Goal: Task Accomplishment & Management: Manage account settings

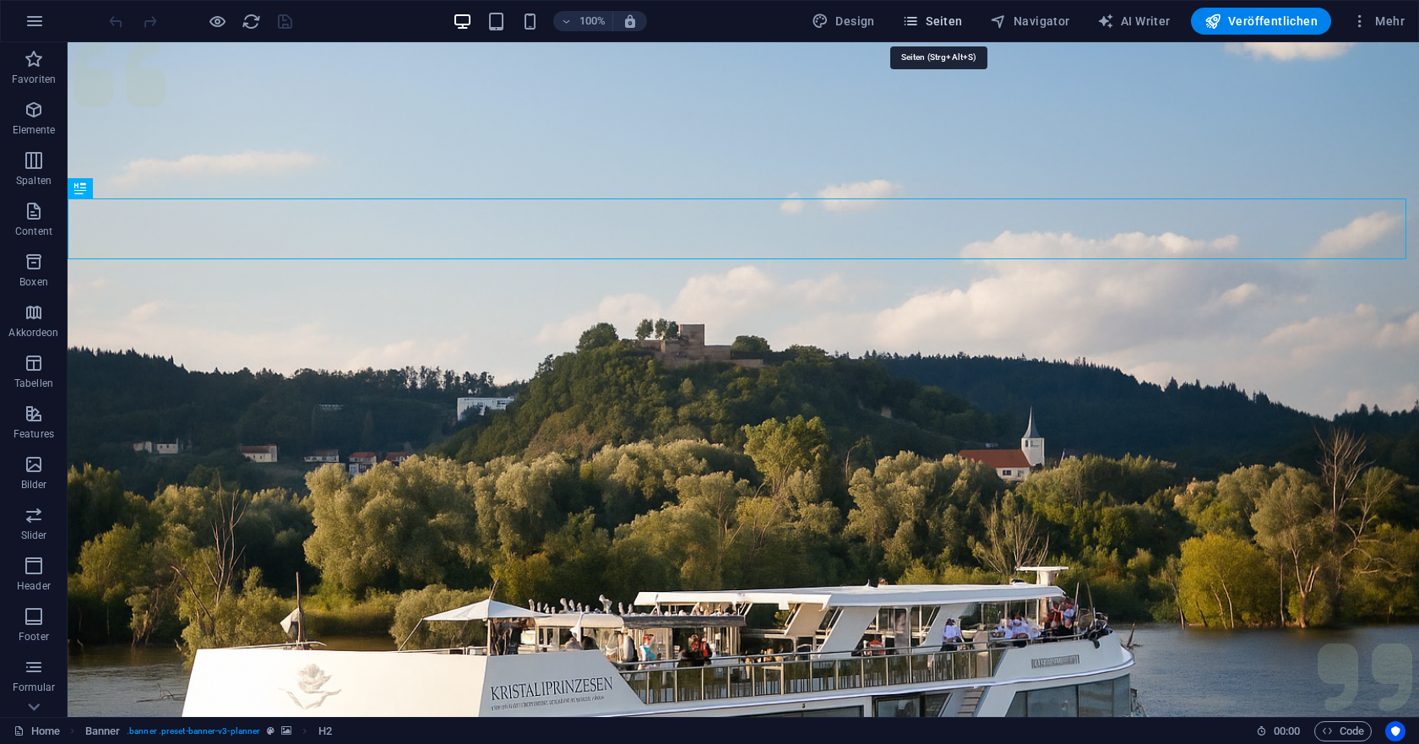
click at [932, 24] on span "Seiten" at bounding box center [932, 21] width 61 height 17
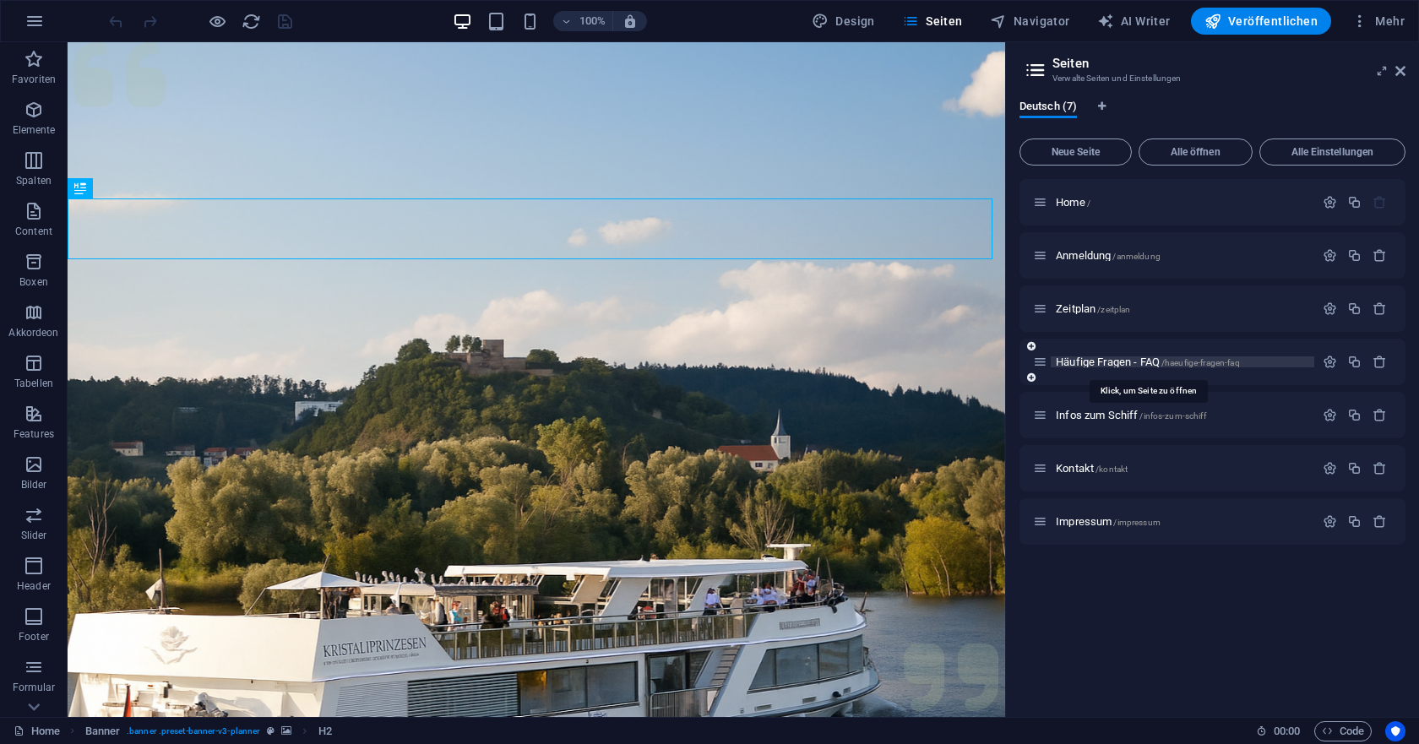
click at [1109, 363] on span "Häufige Fragen - FAQ /haeufige-fragen-faq" at bounding box center [1148, 362] width 184 height 13
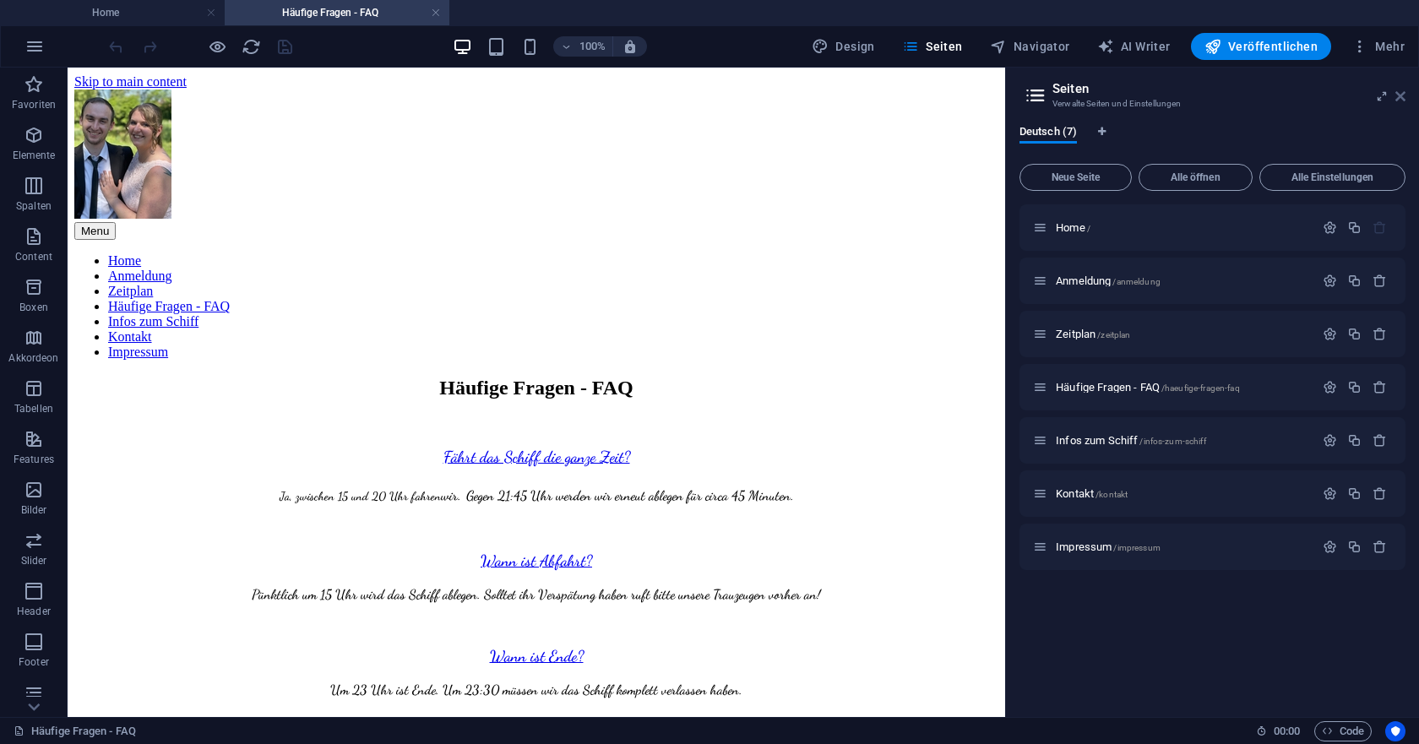
click at [1404, 92] on icon at bounding box center [1400, 97] width 10 height 14
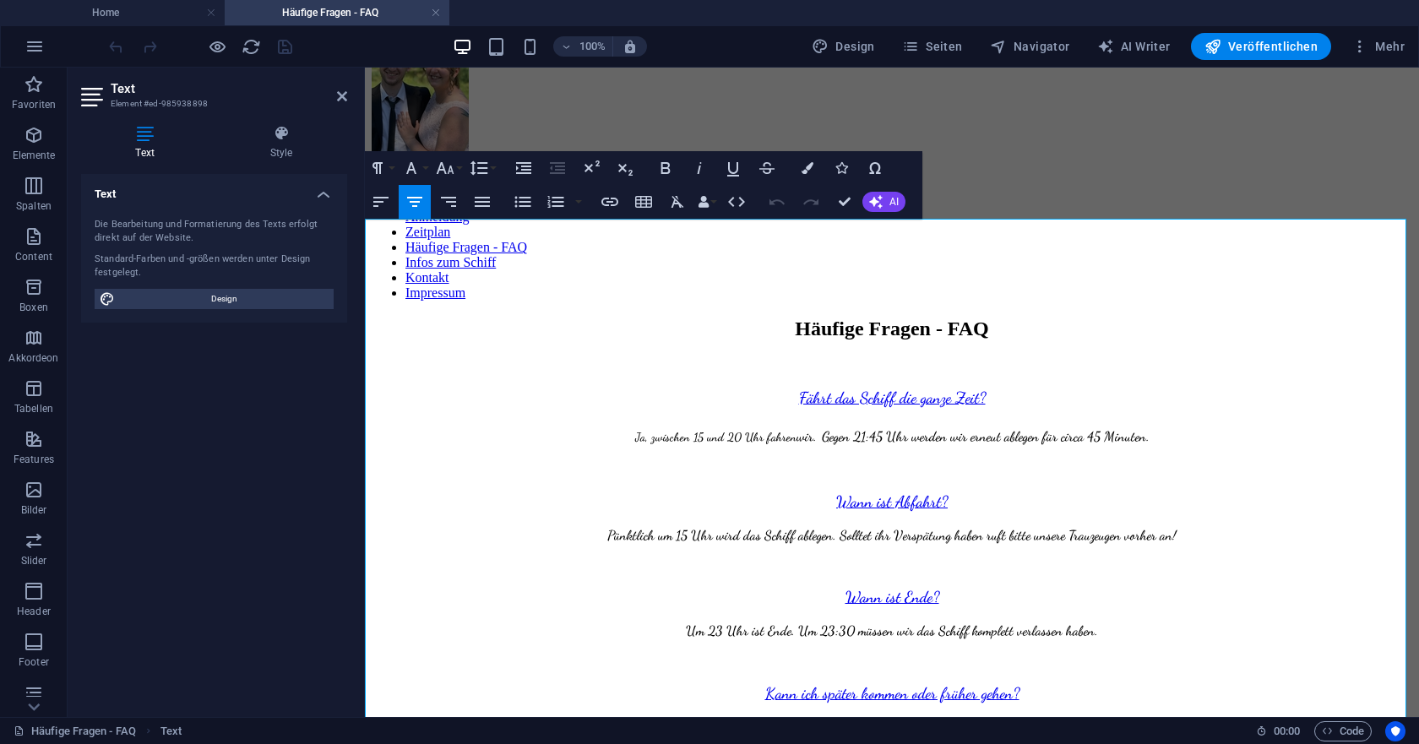
scroll to position [84, 0]
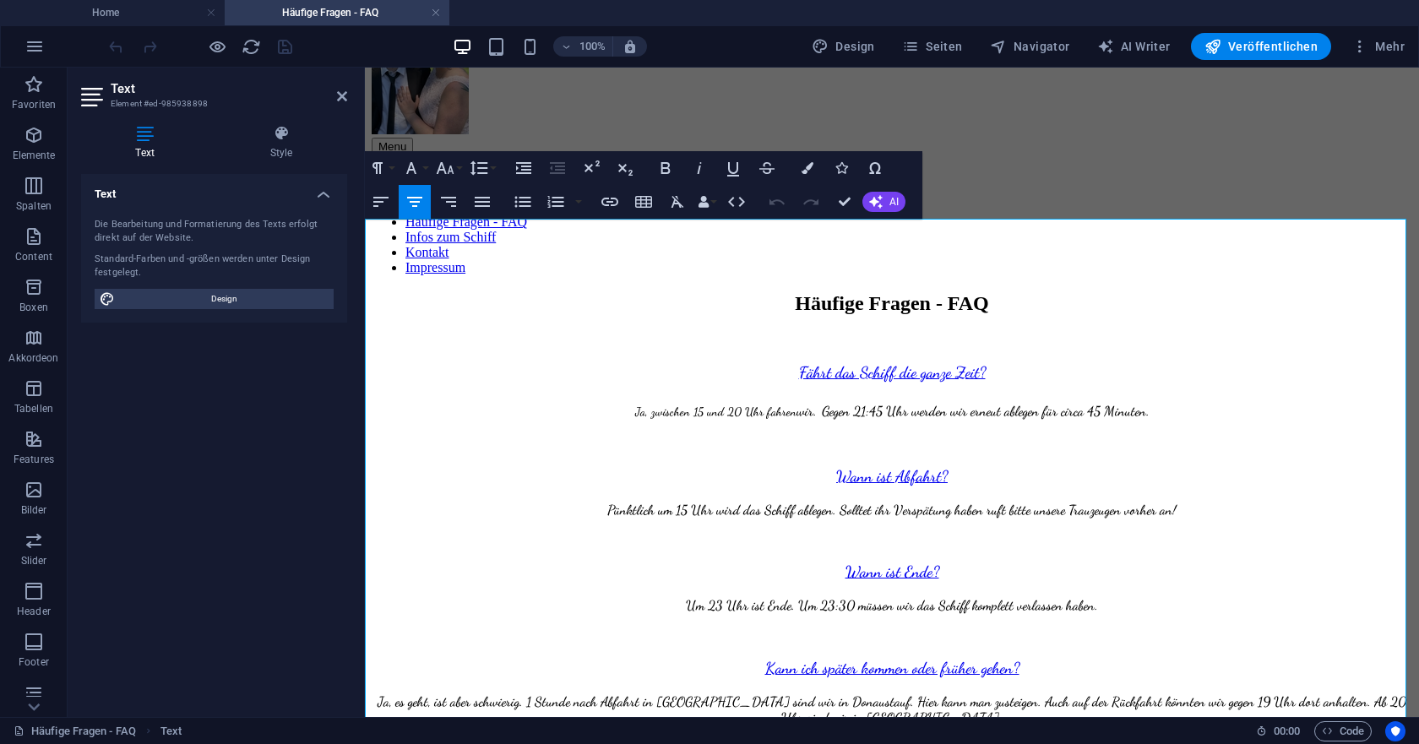
click at [841, 403] on span "Gegen 21:45 Uhr werden wir erneut ablegen für circa 45 Minuten." at bounding box center [986, 411] width 328 height 16
click at [1043, 363] on h3 "Fährt das Schiff die ganze Zeit?" at bounding box center [892, 372] width 1041 height 19
drag, startPoint x: 258, startPoint y: 298, endPoint x: 378, endPoint y: 239, distance: 133.7
click at [258, 298] on span "Design" at bounding box center [224, 299] width 209 height 20
select select "px"
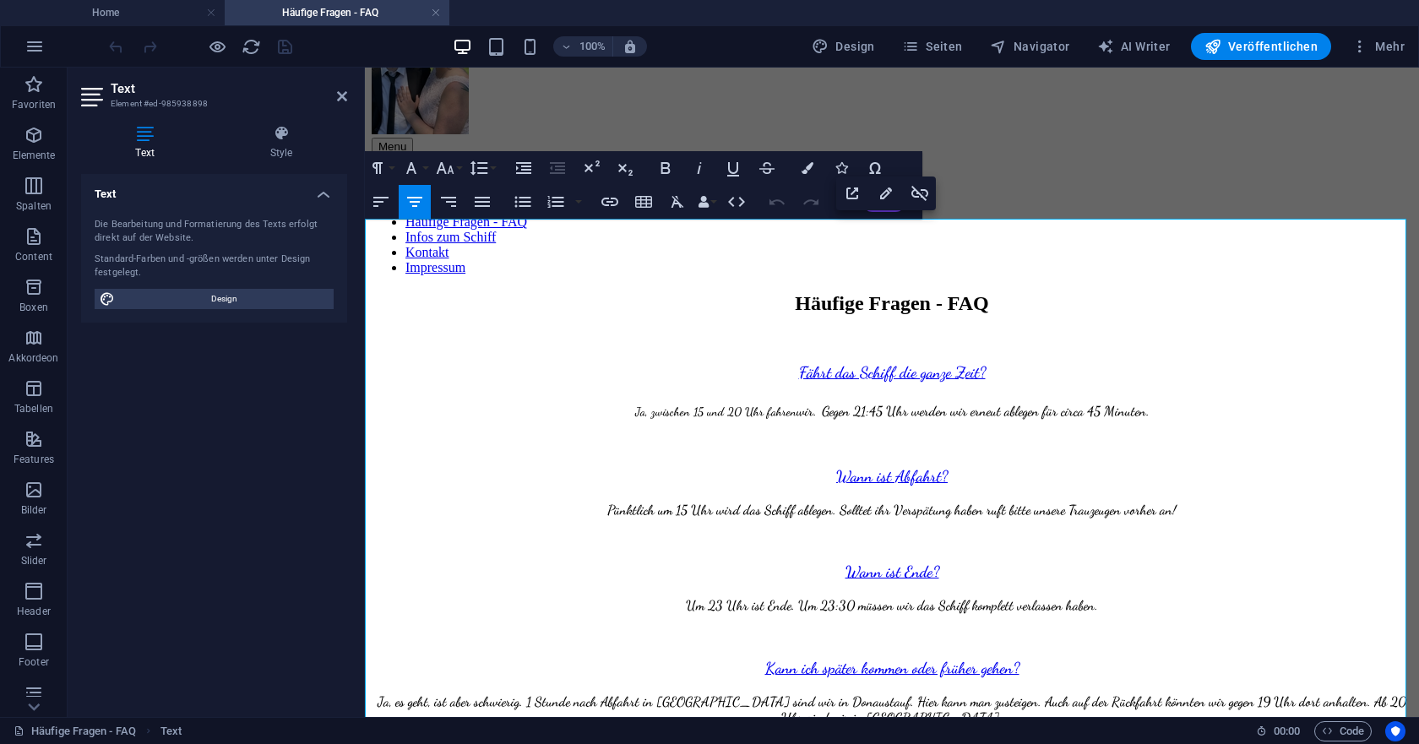
select select "300"
select select "px"
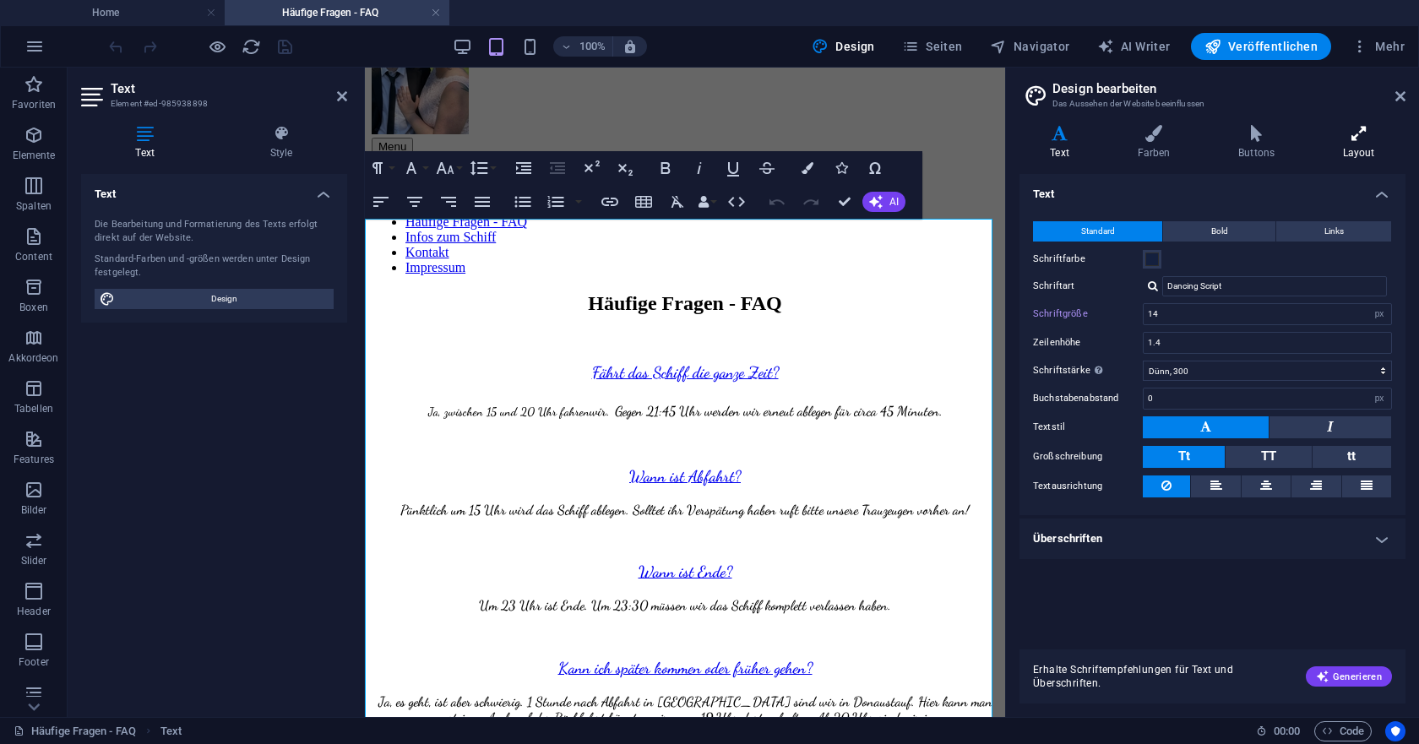
click at [1353, 138] on icon at bounding box center [1359, 133] width 94 height 17
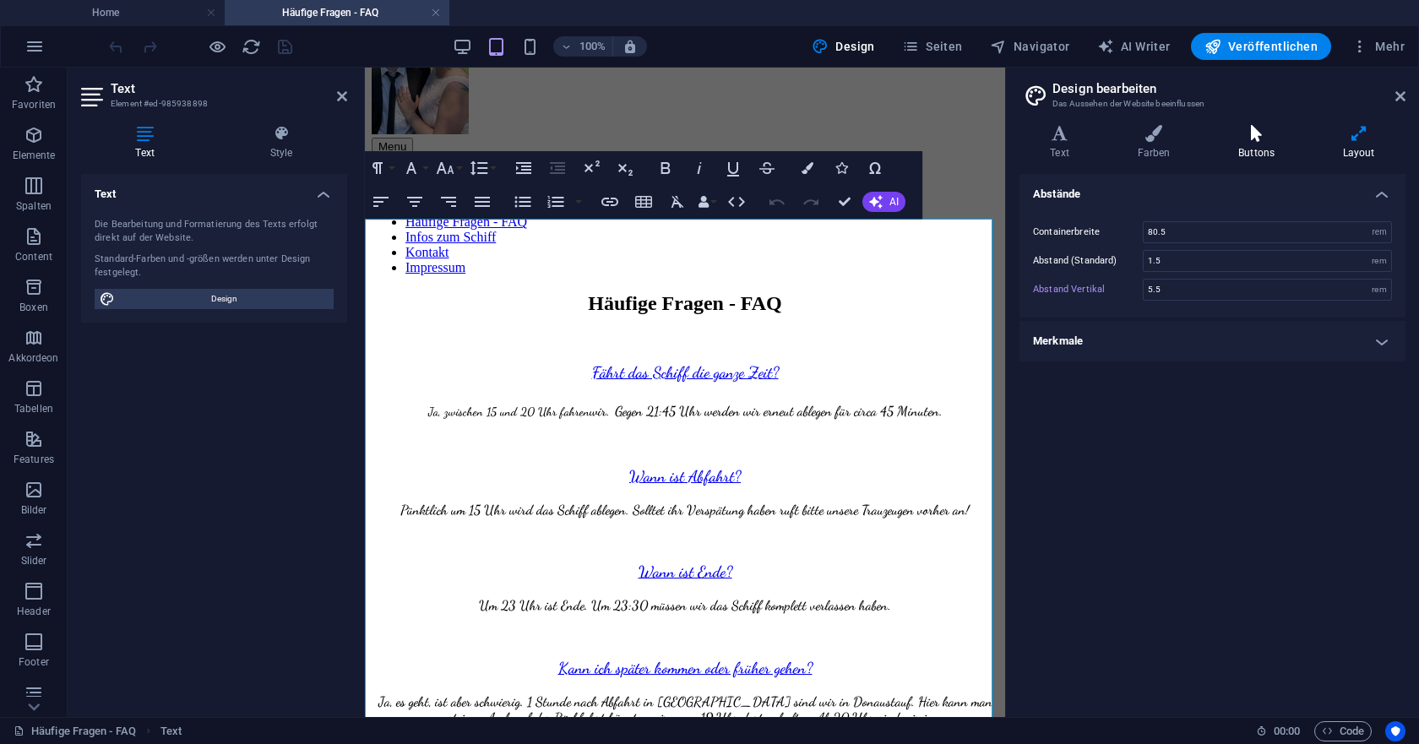
click at [1276, 137] on icon at bounding box center [1257, 133] width 98 height 17
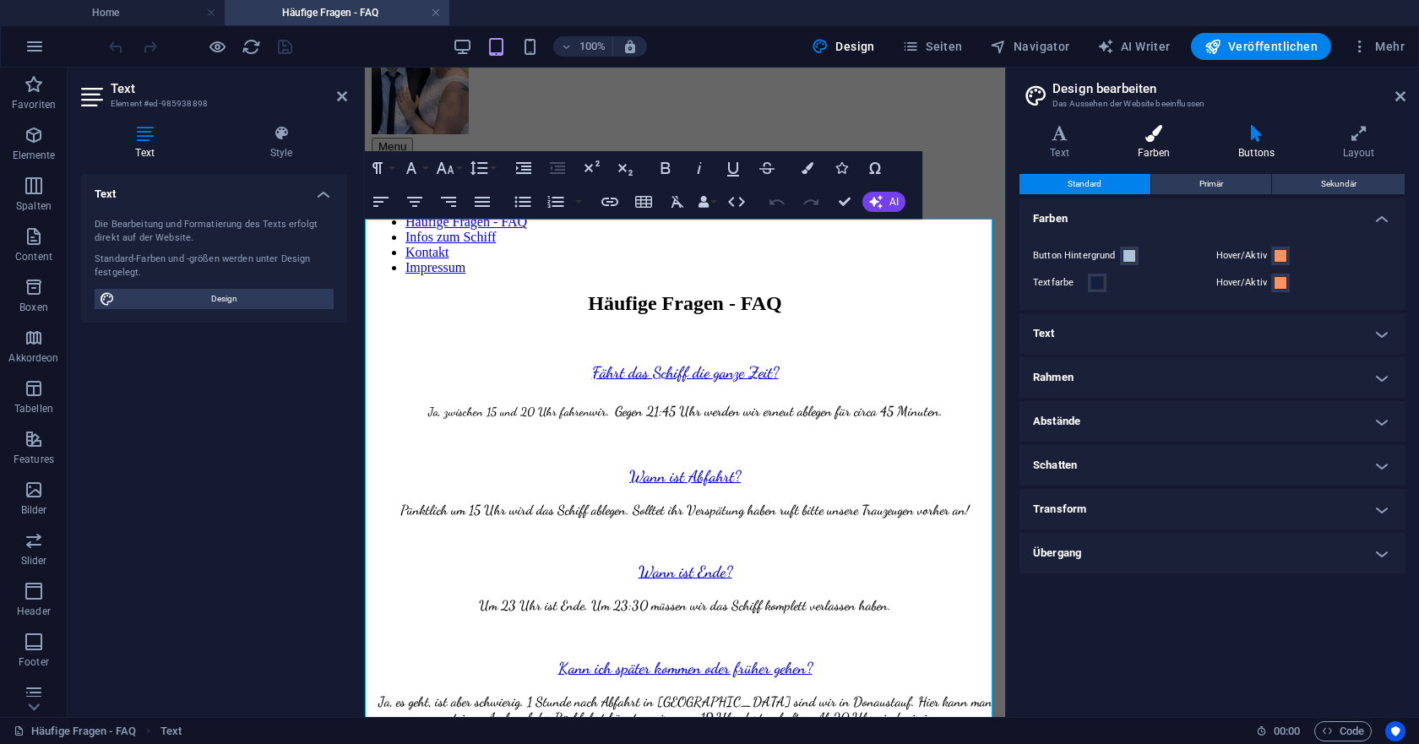
click at [1171, 139] on icon at bounding box center [1153, 133] width 95 height 17
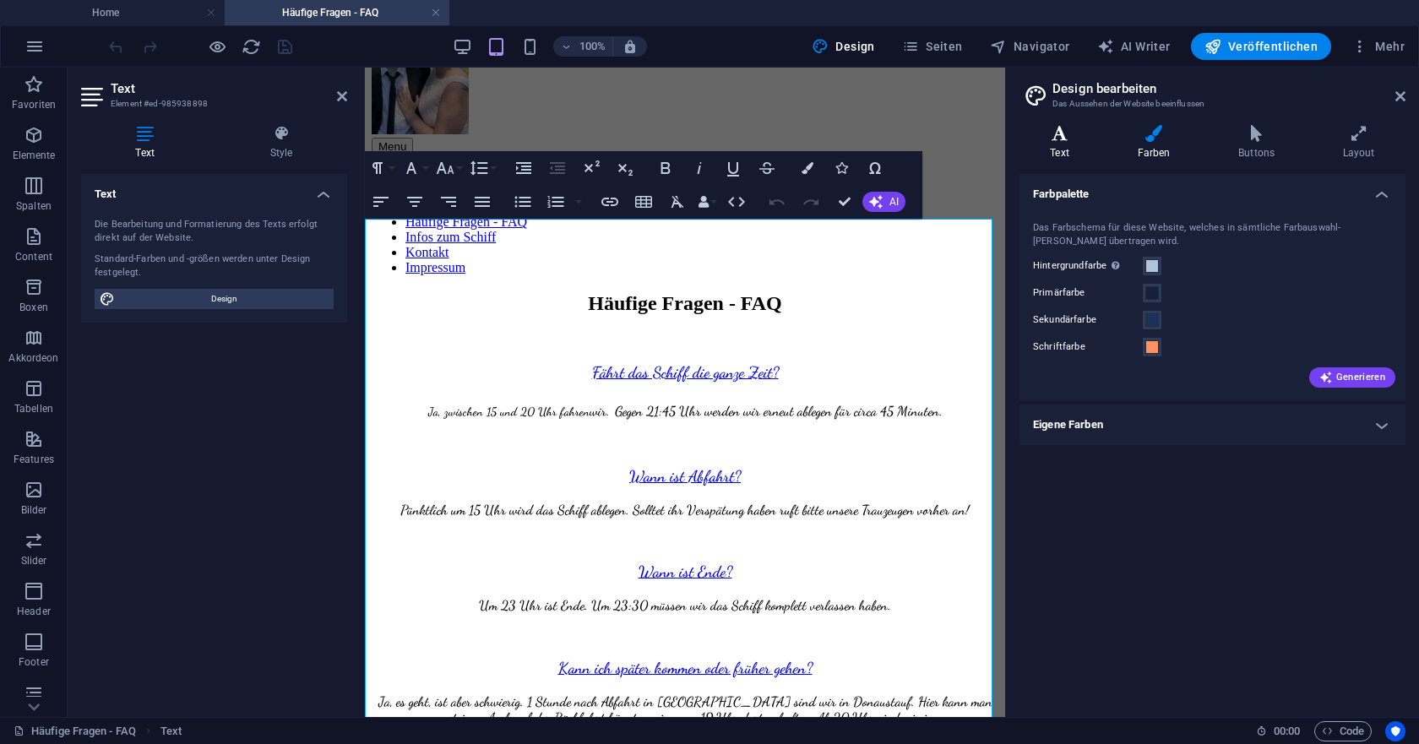
click at [1081, 141] on icon at bounding box center [1059, 133] width 80 height 17
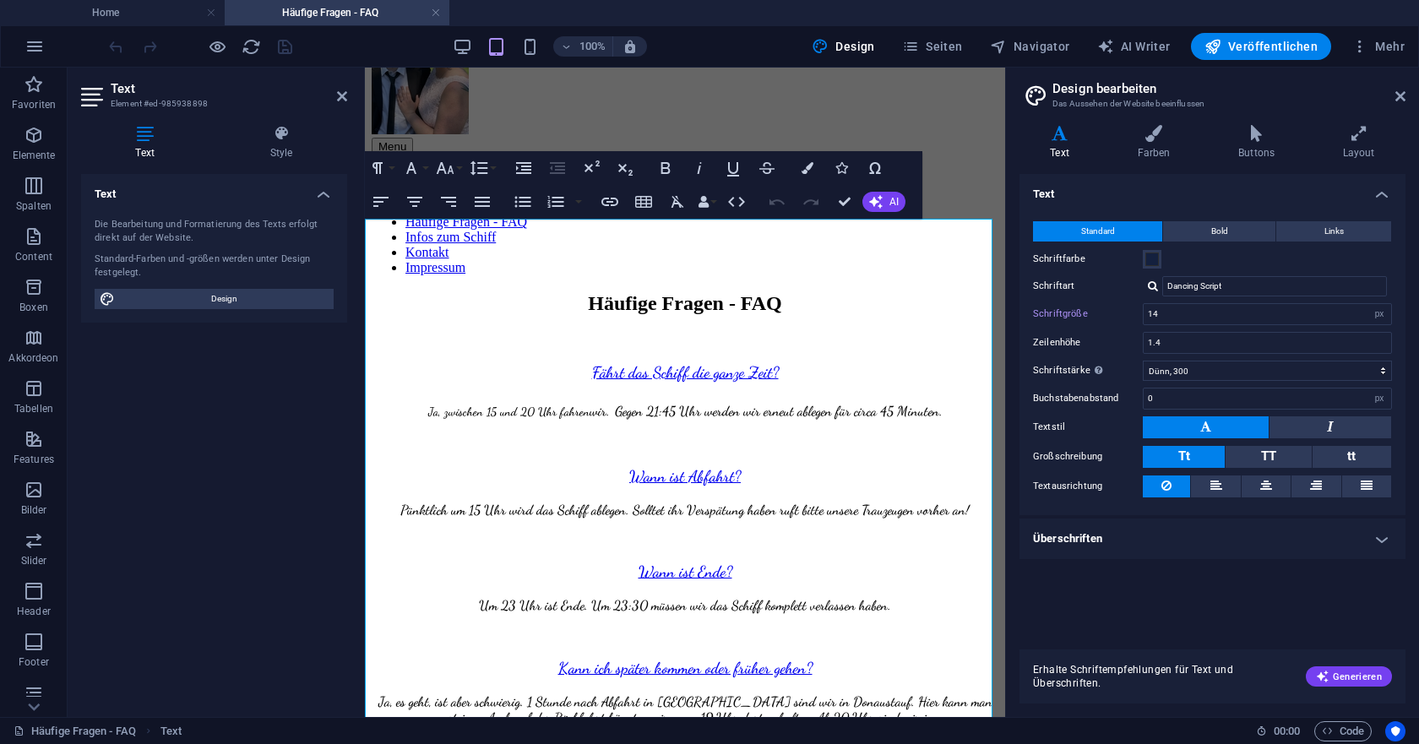
click at [1406, 95] on aside "Design bearbeiten Das Aussehen der Website beeinflussen Varianten Text Farben B…" at bounding box center [1212, 393] width 414 height 650
click at [1400, 95] on icon at bounding box center [1400, 97] width 10 height 14
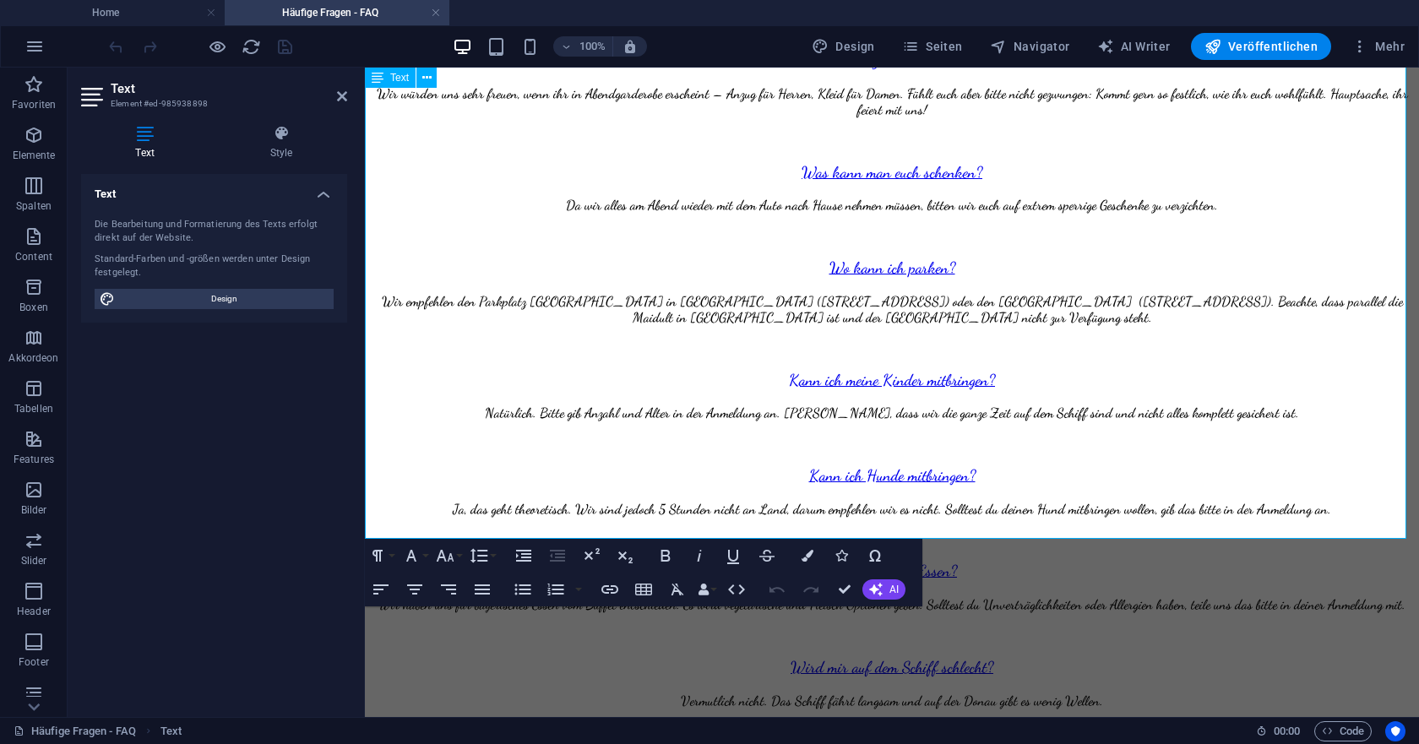
scroll to position [805, 0]
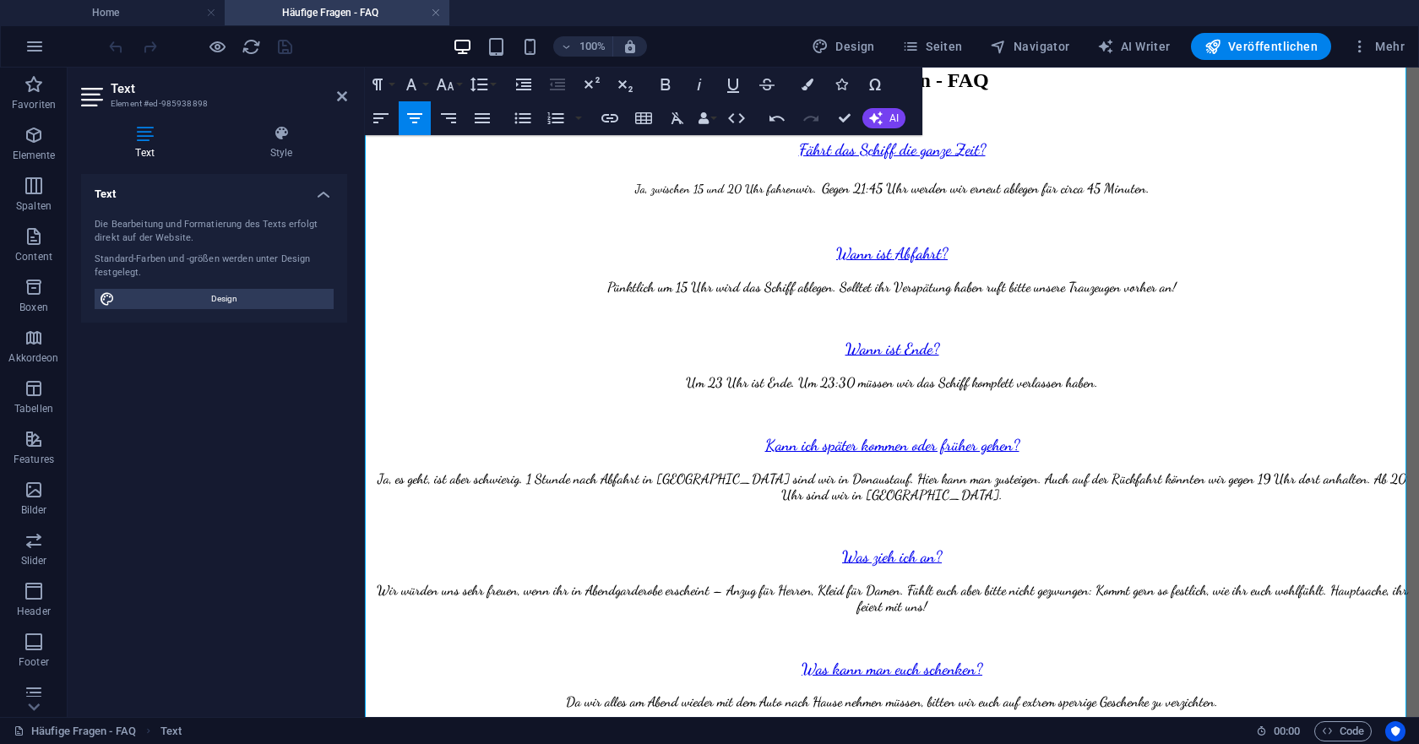
scroll to position [279, 0]
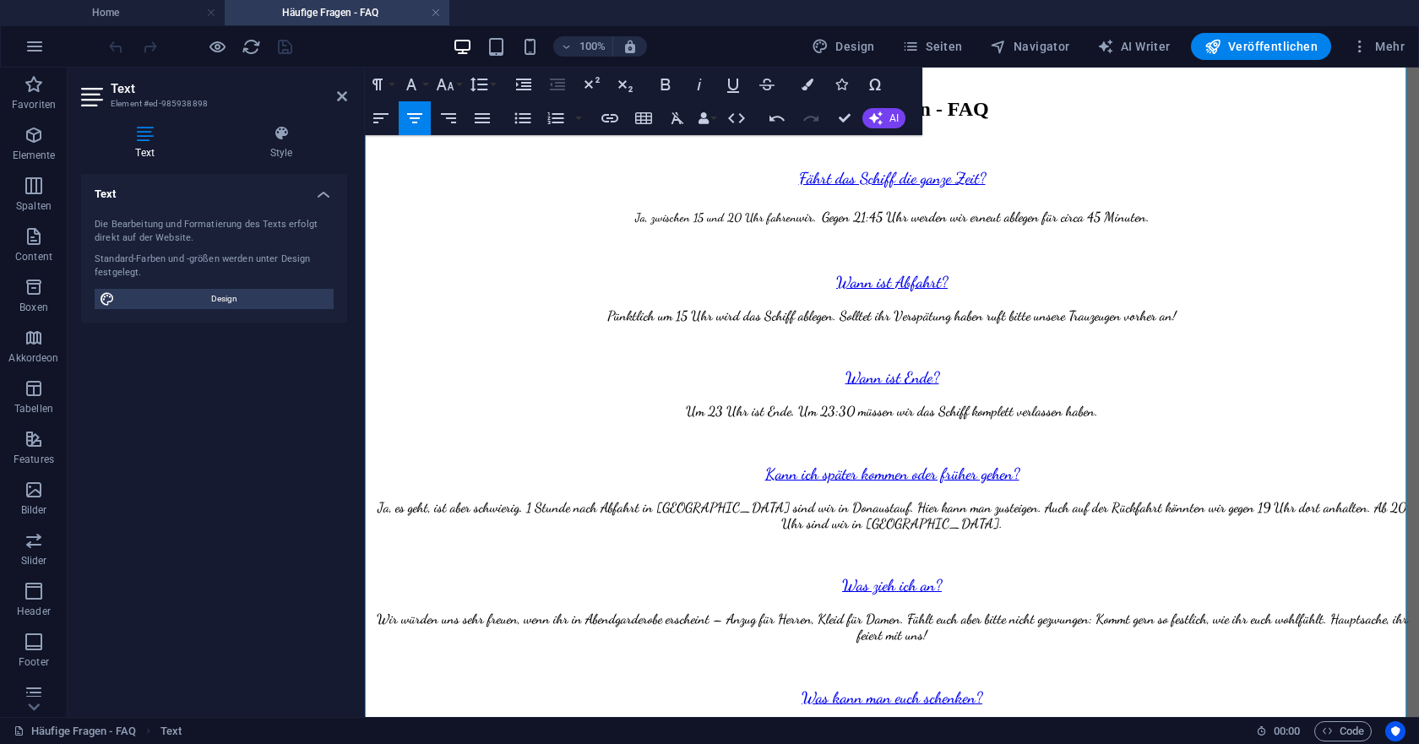
click at [1197, 722] on span "Da wir alles am Abend wieder mit dem Auto nach Hause nehmen müssen, bitten wir …" at bounding box center [892, 730] width 652 height 16
click at [1221, 722] on p "Da wir alles am Abend wieder mit dem Auto nach Hause nehmen müssen, bitten wir …" at bounding box center [892, 730] width 1041 height 16
click at [731, 688] on h3 "Was kann man euch schenken?" at bounding box center [892, 697] width 1041 height 19
click at [898, 722] on p at bounding box center [892, 730] width 1041 height 16
click at [895, 688] on h3 at bounding box center [892, 697] width 1041 height 19
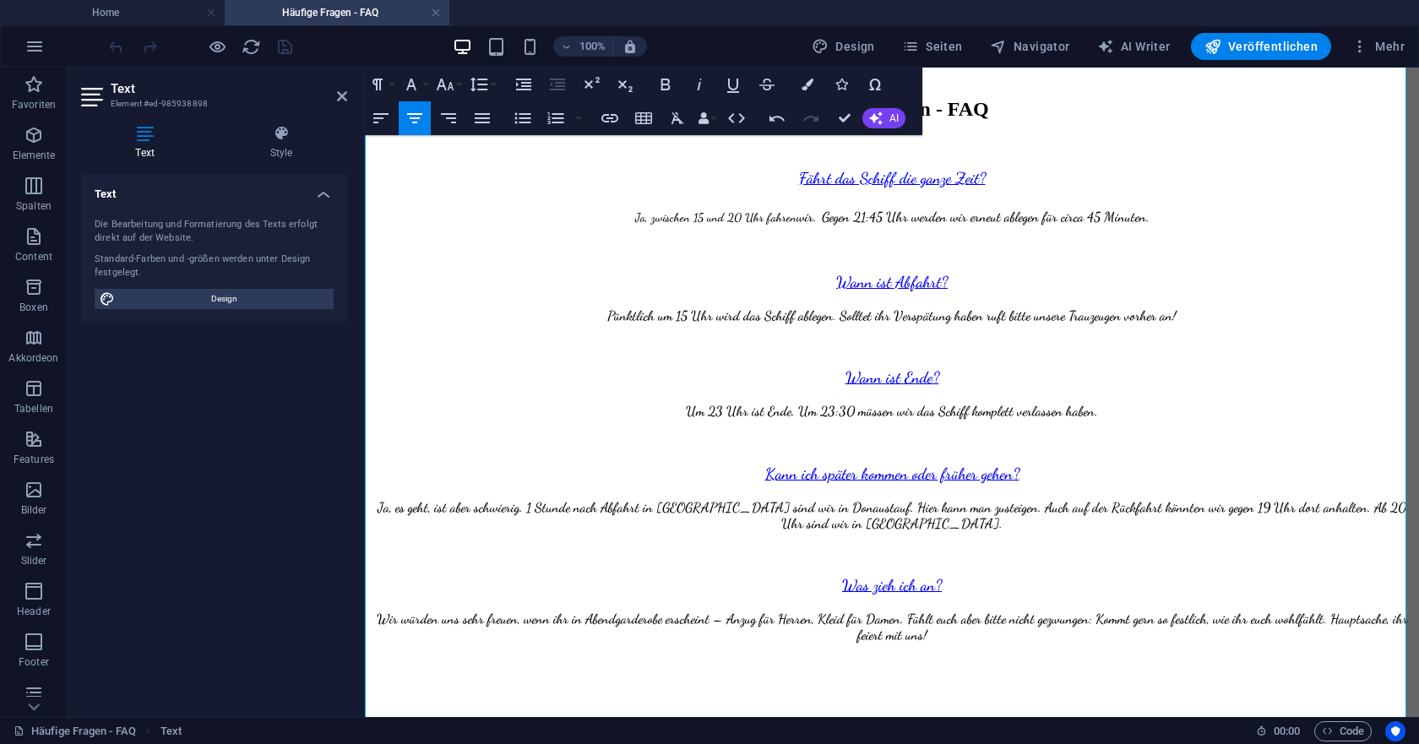
click at [884, 686] on p at bounding box center [892, 694] width 1041 height 16
click at [896, 656] on p at bounding box center [892, 664] width 1041 height 16
click at [882, 611] on div "Wir würden uns sehr freuen, wenn ihr in Abendgarderobe erscheint – Anzug für He…" at bounding box center [892, 642] width 1041 height 62
click at [891, 611] on div "Wir würden uns sehr freuen, wenn ihr in Abendgarderobe erscheint – Anzug für He…" at bounding box center [892, 642] width 1041 height 62
click at [897, 545] on p at bounding box center [892, 553] width 1041 height 16
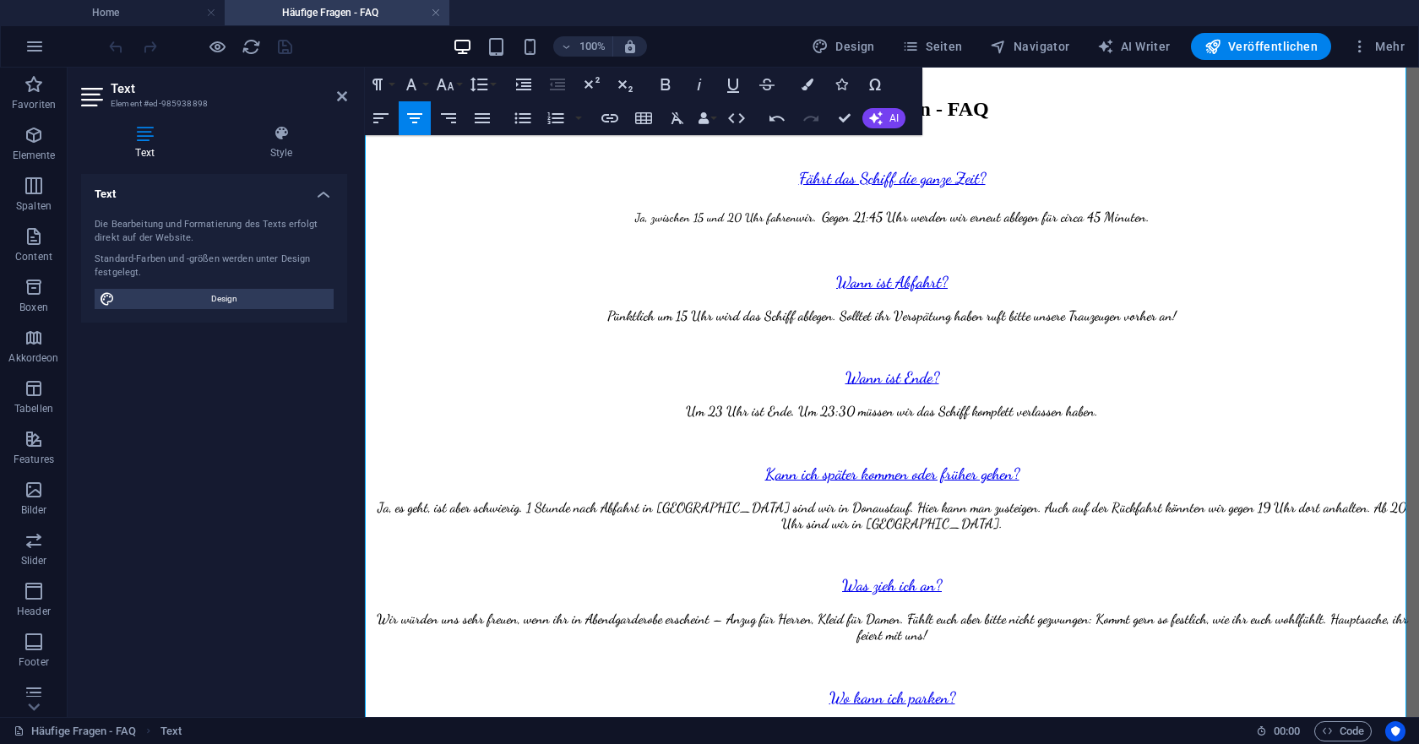
click at [897, 611] on div "Wir würden uns sehr freuen, wenn ihr in Abendgarderobe erscheint – Anzug für He…" at bounding box center [892, 642] width 1041 height 62
click at [895, 611] on div "Wir würden uns sehr freuen, wenn ihr in Abendgarderobe erscheint – Anzug für He…" at bounding box center [892, 642] width 1041 height 62
click at [969, 611] on p "Wir würden uns sehr freuen, wenn ihr in Abendgarderobe erscheint – Anzug für He…" at bounding box center [892, 627] width 1041 height 32
click at [921, 611] on div "Wir würden uns sehr freuen, wenn ihr in Abendgarderobe erscheint – Anzug für He…" at bounding box center [892, 642] width 1041 height 62
click at [412, 118] on icon "button" at bounding box center [414, 118] width 15 height 10
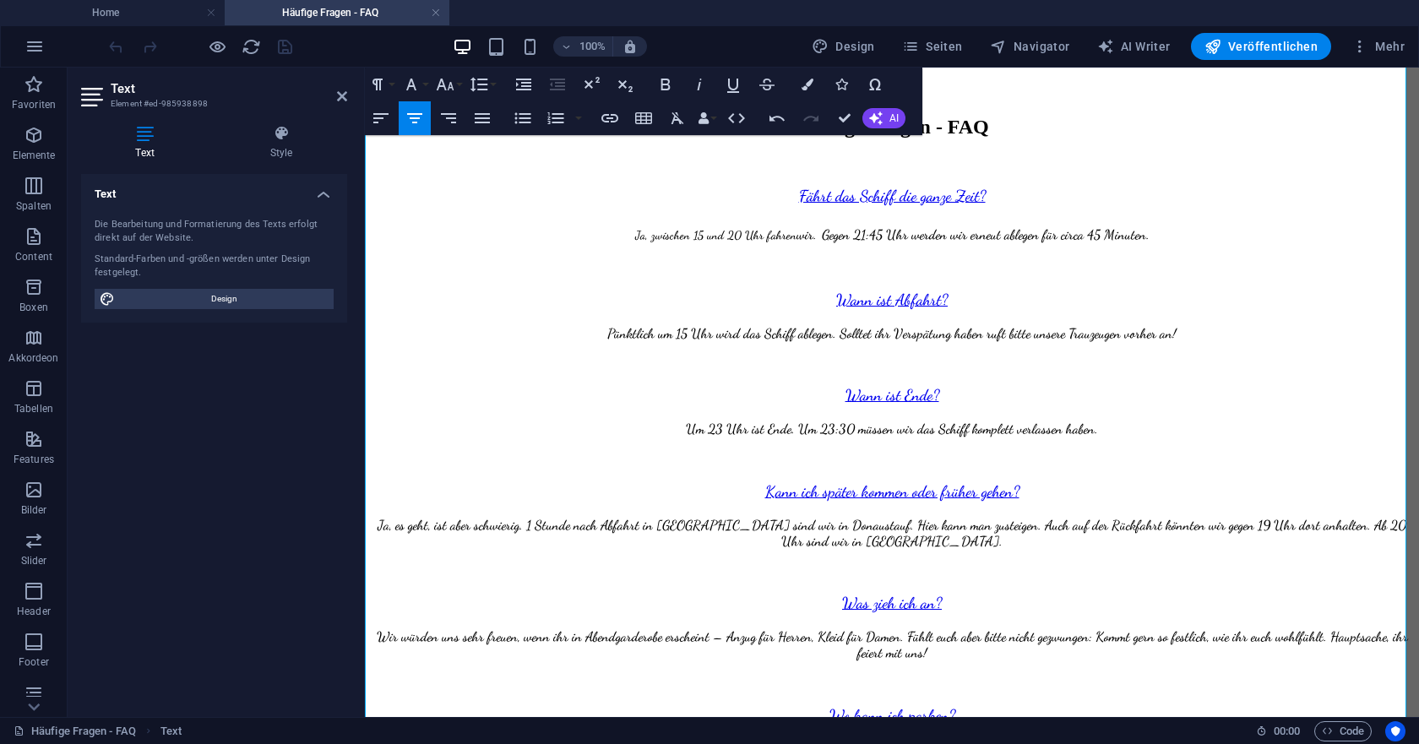
scroll to position [84, 0]
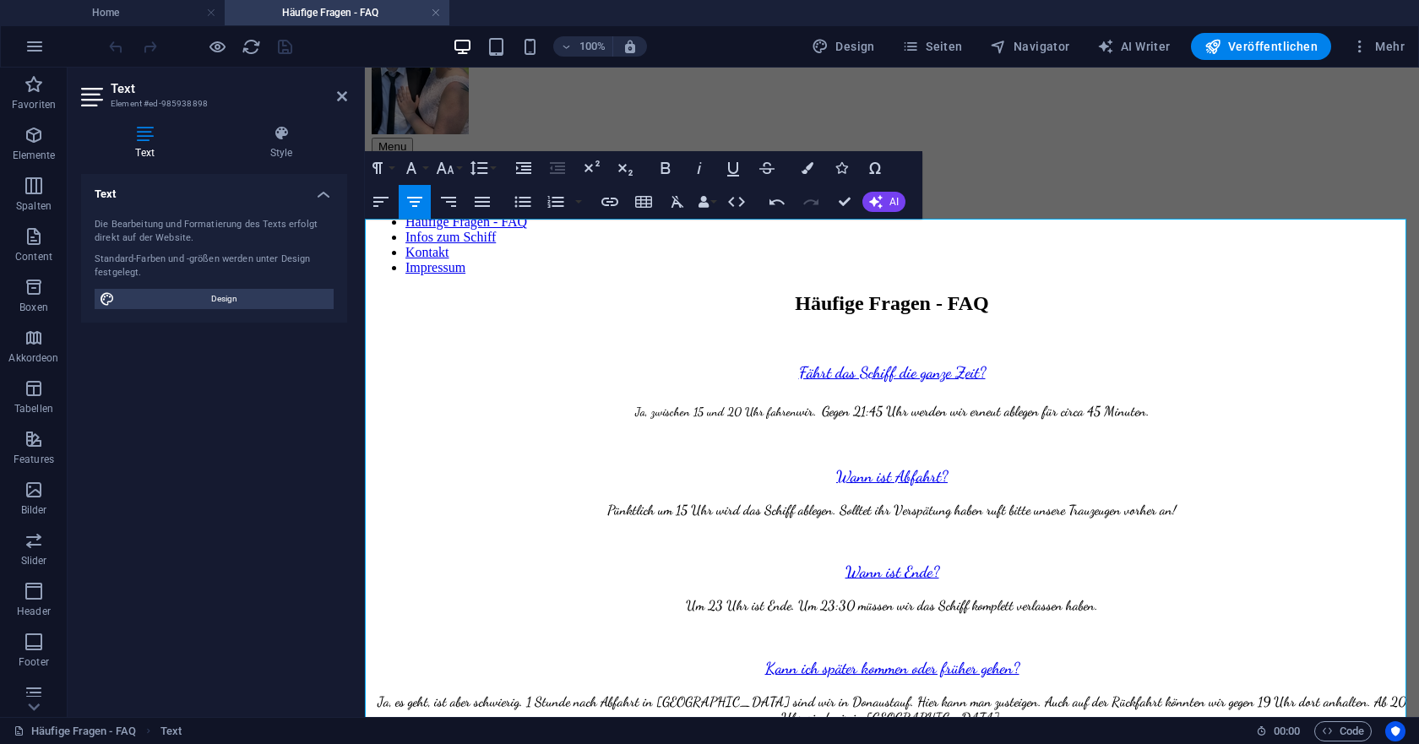
click at [894, 627] on p at bounding box center [892, 635] width 1041 height 16
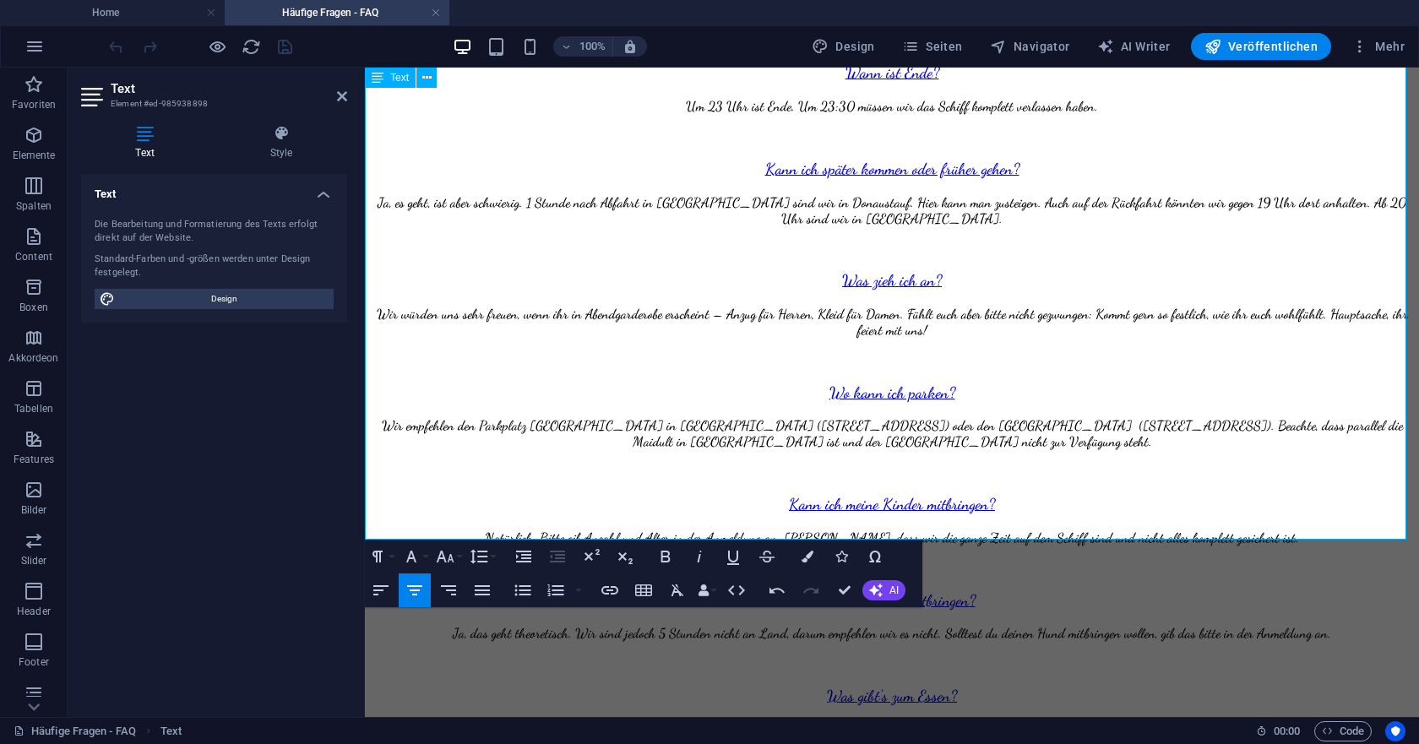
scroll to position [379, 0]
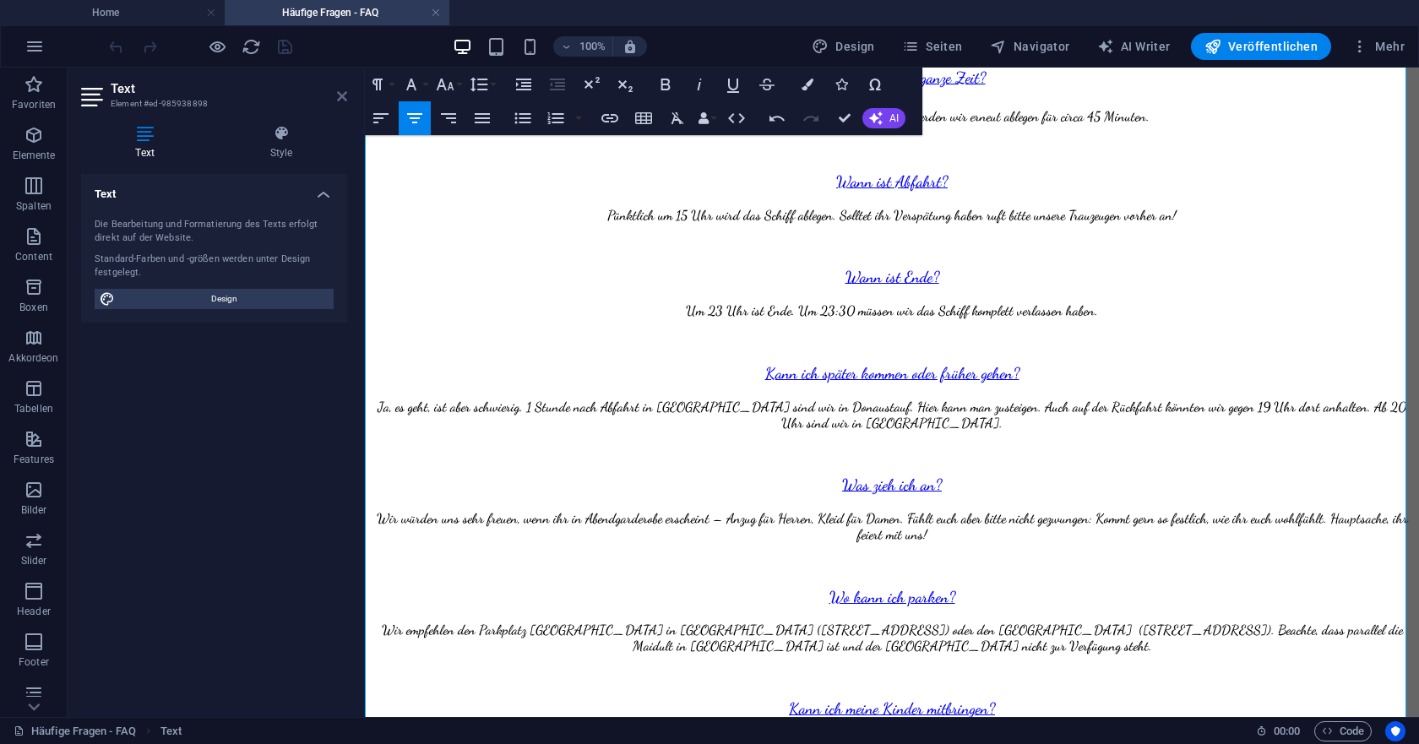
click at [346, 99] on icon at bounding box center [342, 97] width 10 height 14
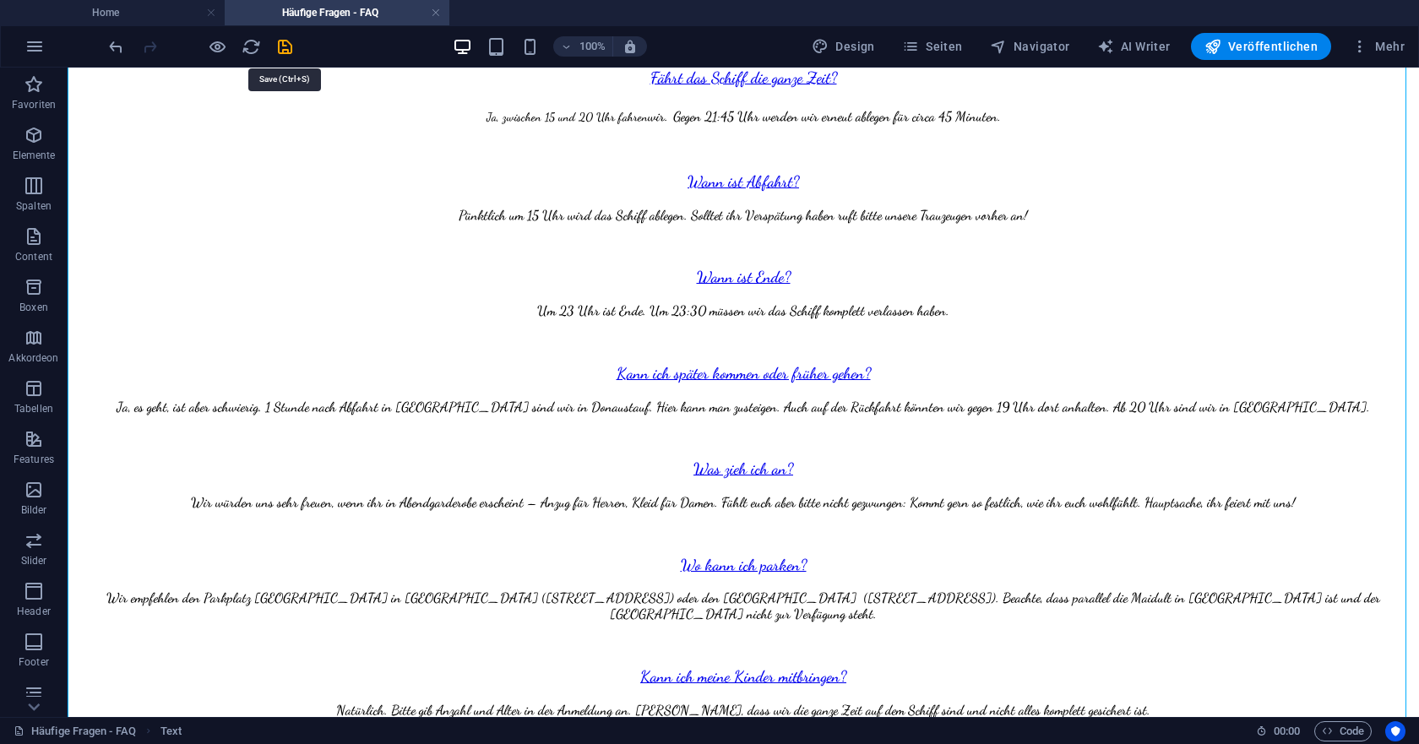
click at [295, 48] on div "100% Design Seiten Navigator AI Writer Veröffentlichen Mehr" at bounding box center [759, 46] width 1306 height 27
click at [290, 47] on icon "save" at bounding box center [284, 46] width 19 height 19
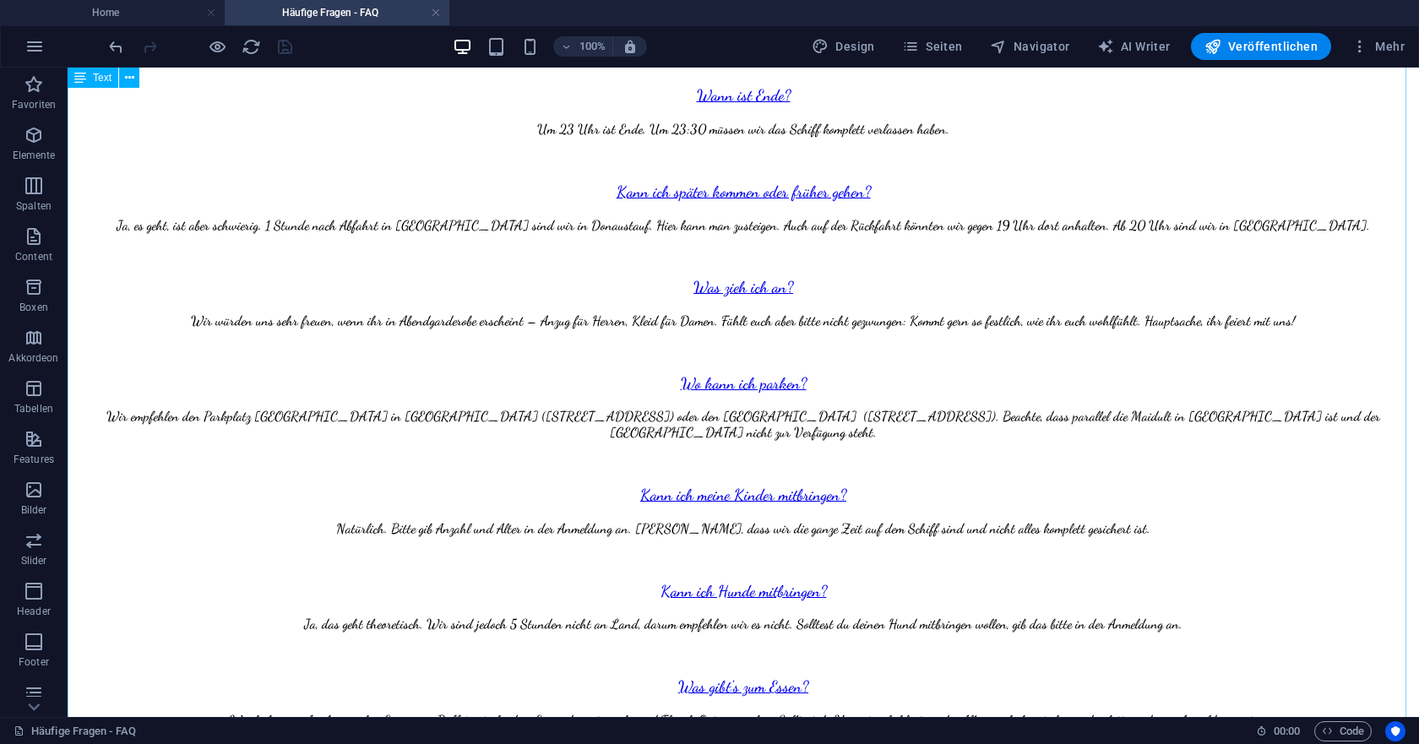
scroll to position [680, 0]
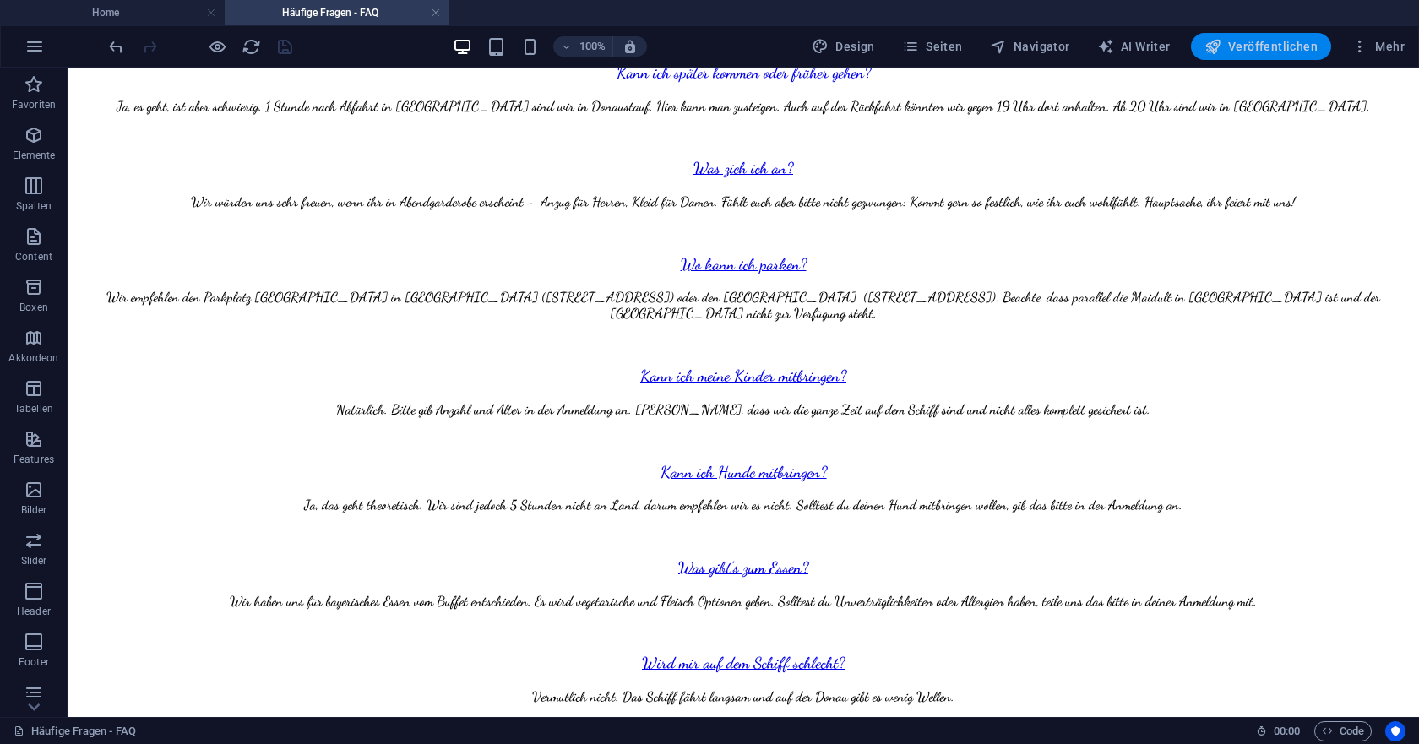
click at [1270, 47] on span "Veröffentlichen" at bounding box center [1260, 46] width 113 height 17
